Goal: Book appointment/travel/reservation

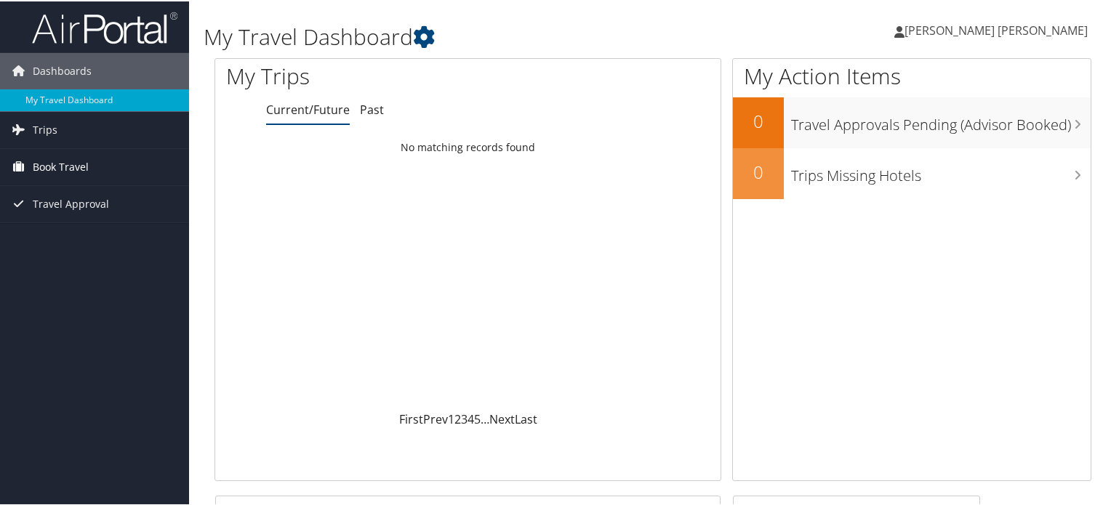
click at [55, 159] on span "Book Travel" at bounding box center [61, 166] width 56 height 36
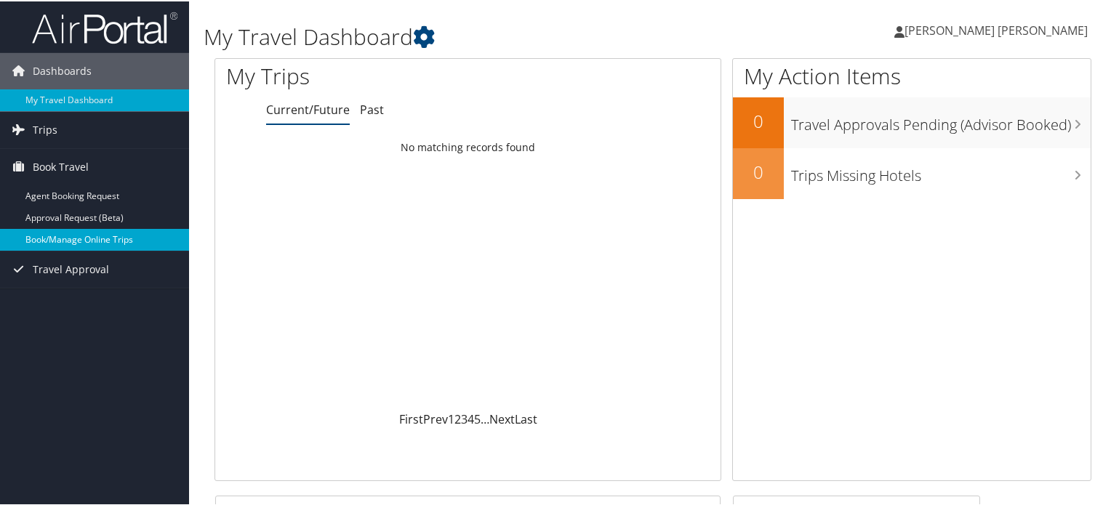
click at [61, 233] on link "Book/Manage Online Trips" at bounding box center [94, 239] width 189 height 22
